Goal: Find specific page/section: Find specific page/section

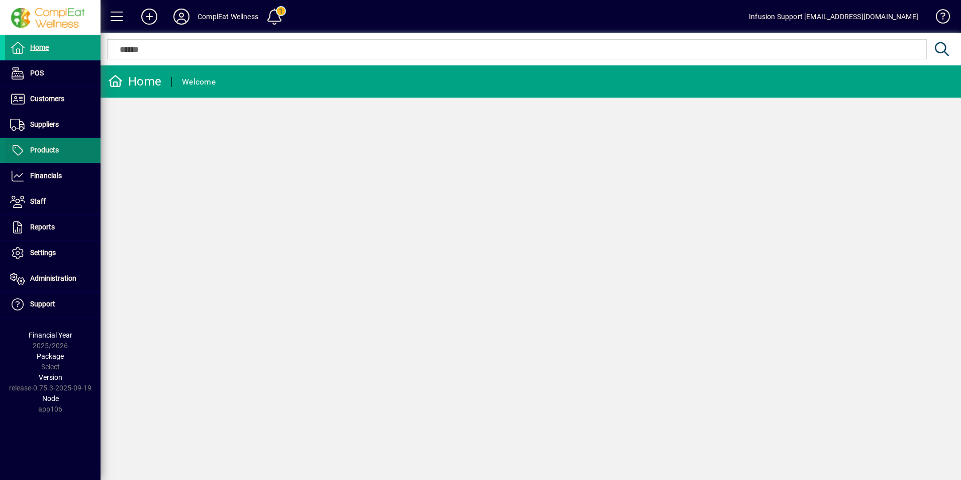
click at [78, 152] on span at bounding box center [53, 150] width 96 height 24
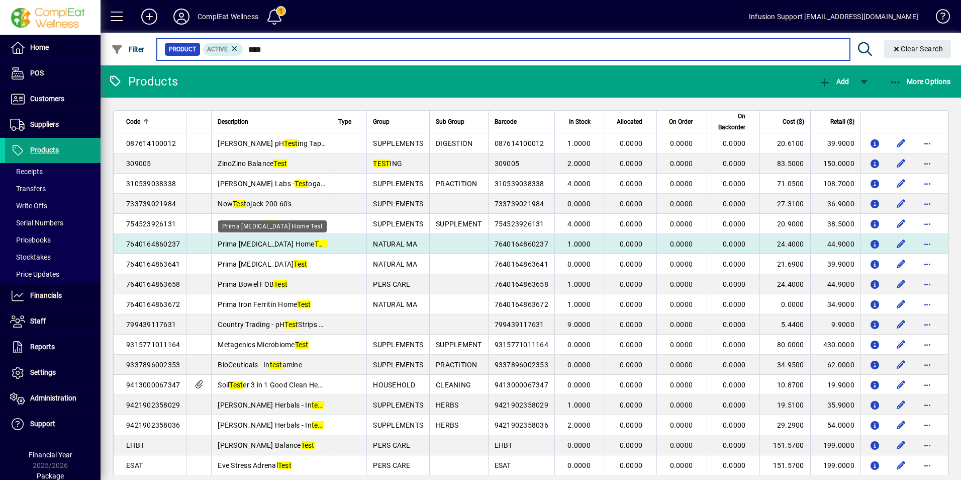
scroll to position [54, 0]
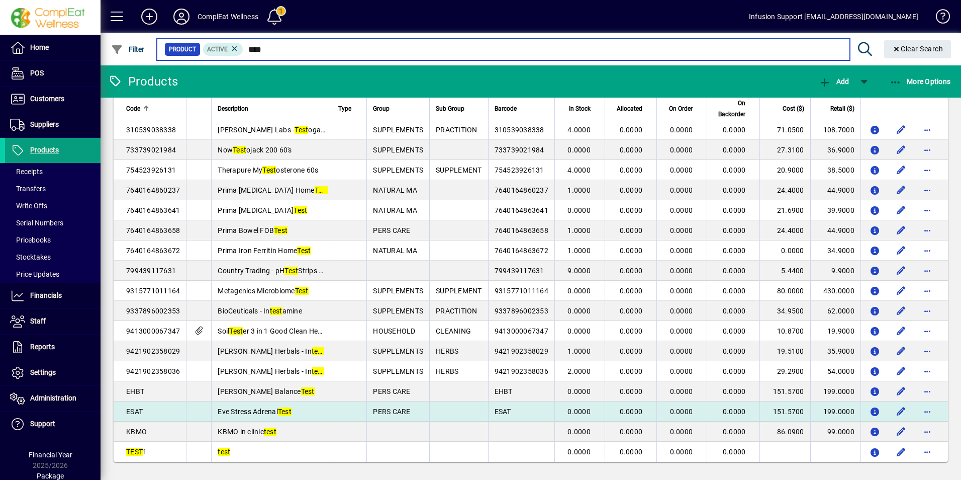
type input "****"
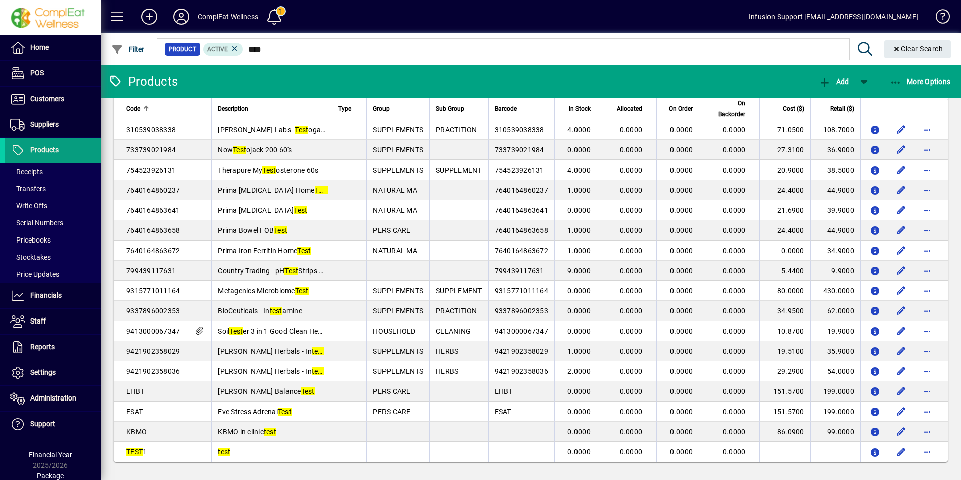
click at [150, 107] on div "Code" at bounding box center [153, 108] width 54 height 11
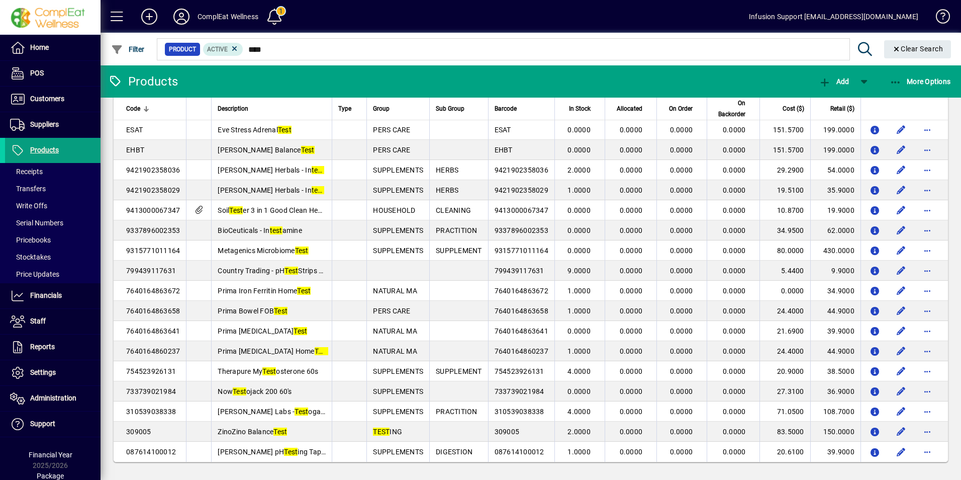
click at [150, 107] on div "Code" at bounding box center [153, 108] width 54 height 11
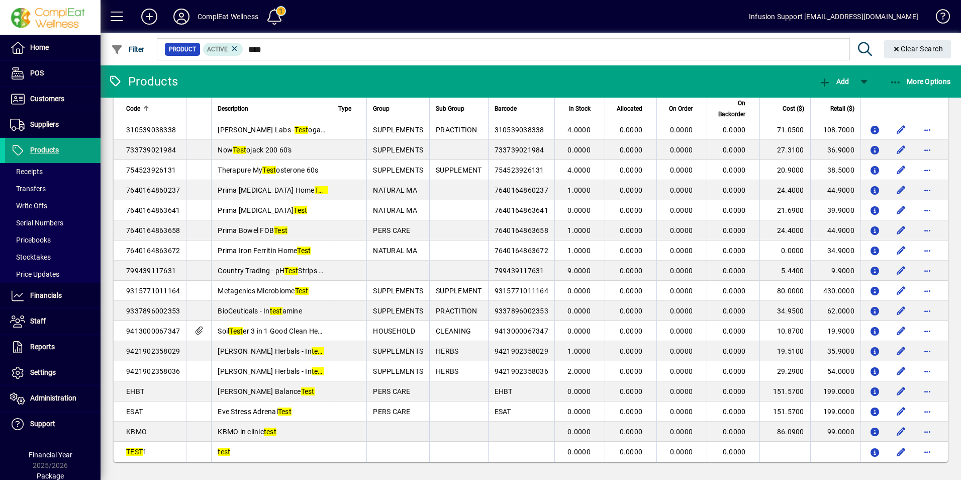
click at [144, 105] on div "Code" at bounding box center [153, 108] width 54 height 11
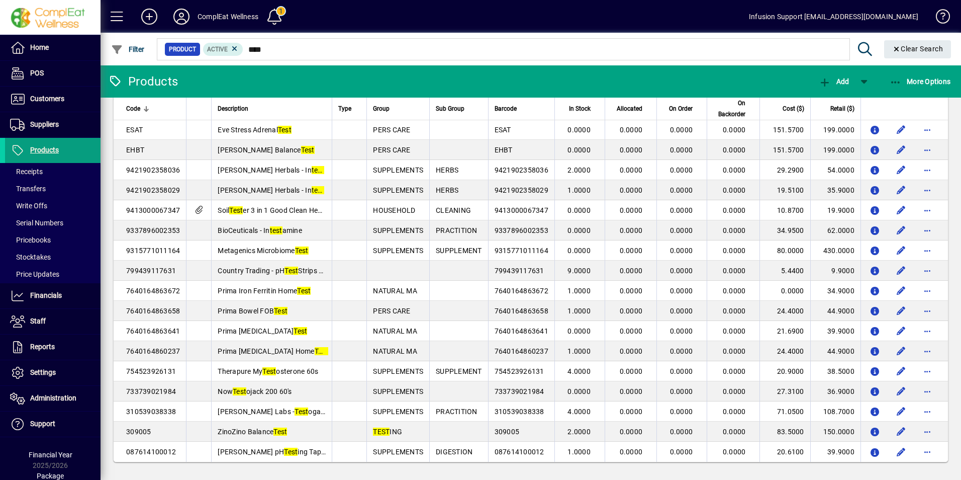
click at [144, 105] on div "Code" at bounding box center [153, 108] width 54 height 11
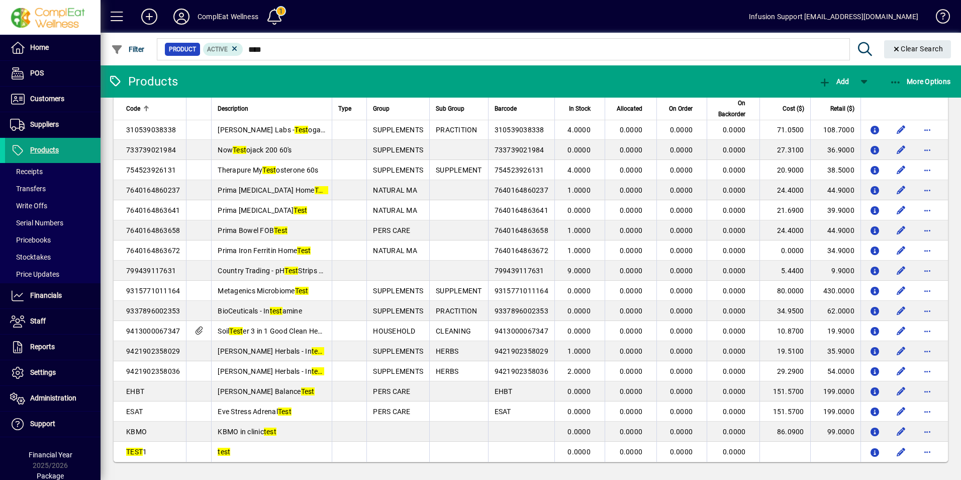
click at [144, 105] on div "Code" at bounding box center [153, 108] width 54 height 11
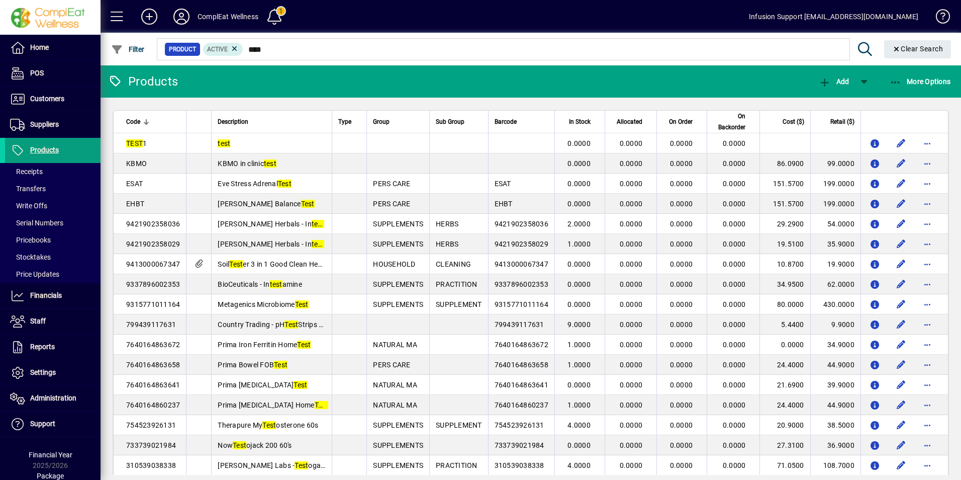
click at [178, 15] on icon at bounding box center [181, 17] width 20 height 16
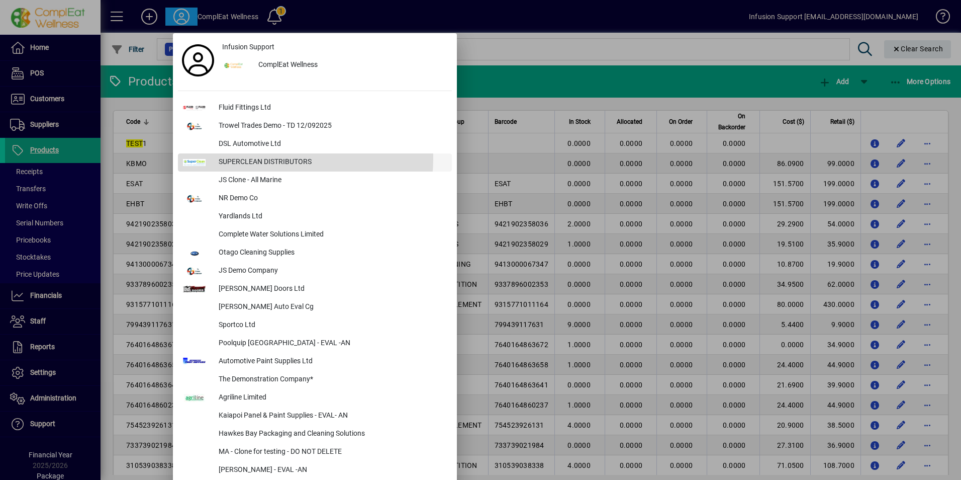
click at [250, 157] on div "SUPERCLEAN DISTRIBUTORS" at bounding box center [331, 162] width 241 height 18
